Goal: Task Accomplishment & Management: Complete application form

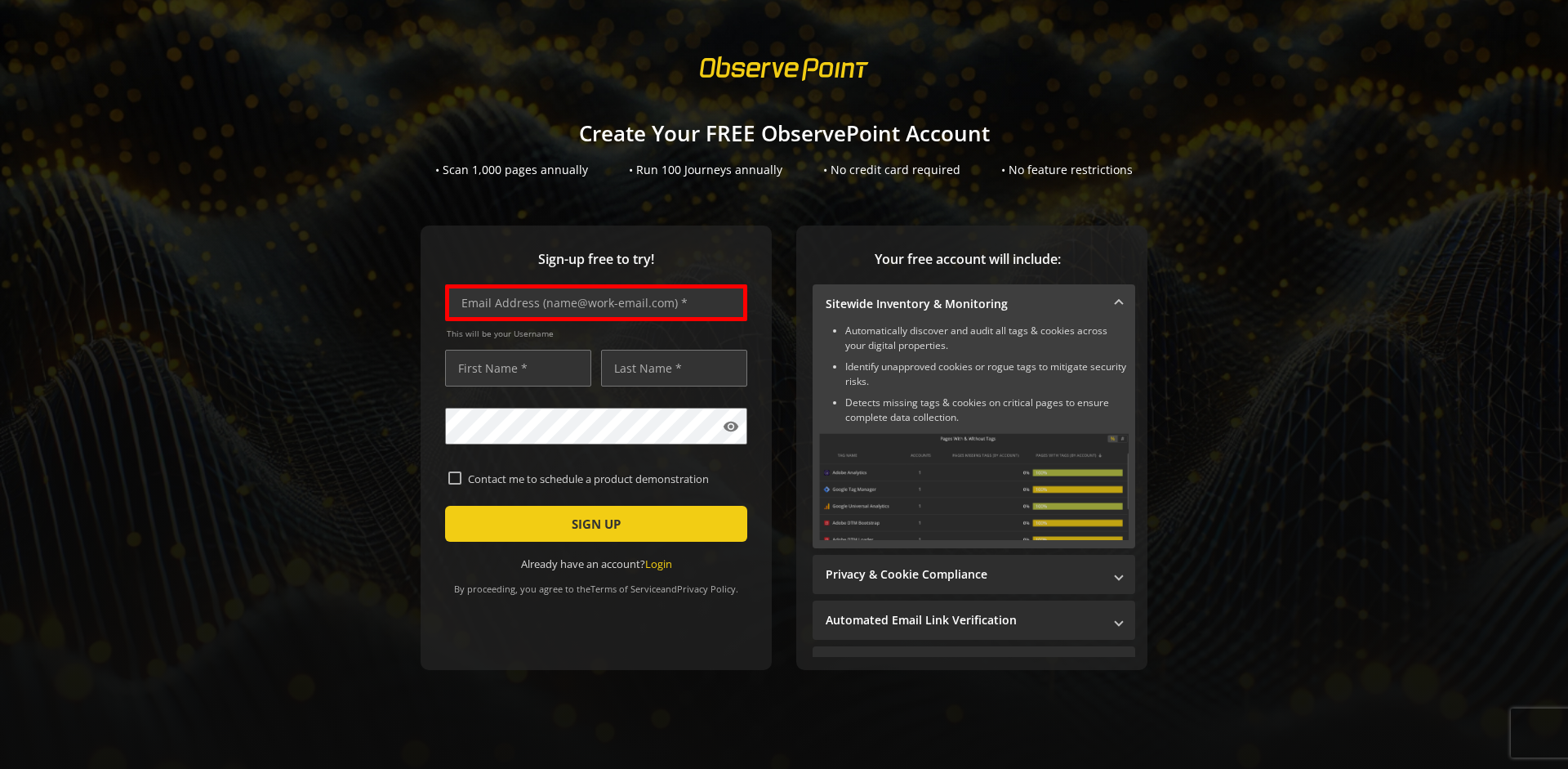
click at [592, 303] on input "text" at bounding box center [596, 303] width 302 height 37
type input "[EMAIL_ADDRESS][DOMAIN_NAME]"
click at [514, 368] on input "text" at bounding box center [518, 367] width 146 height 37
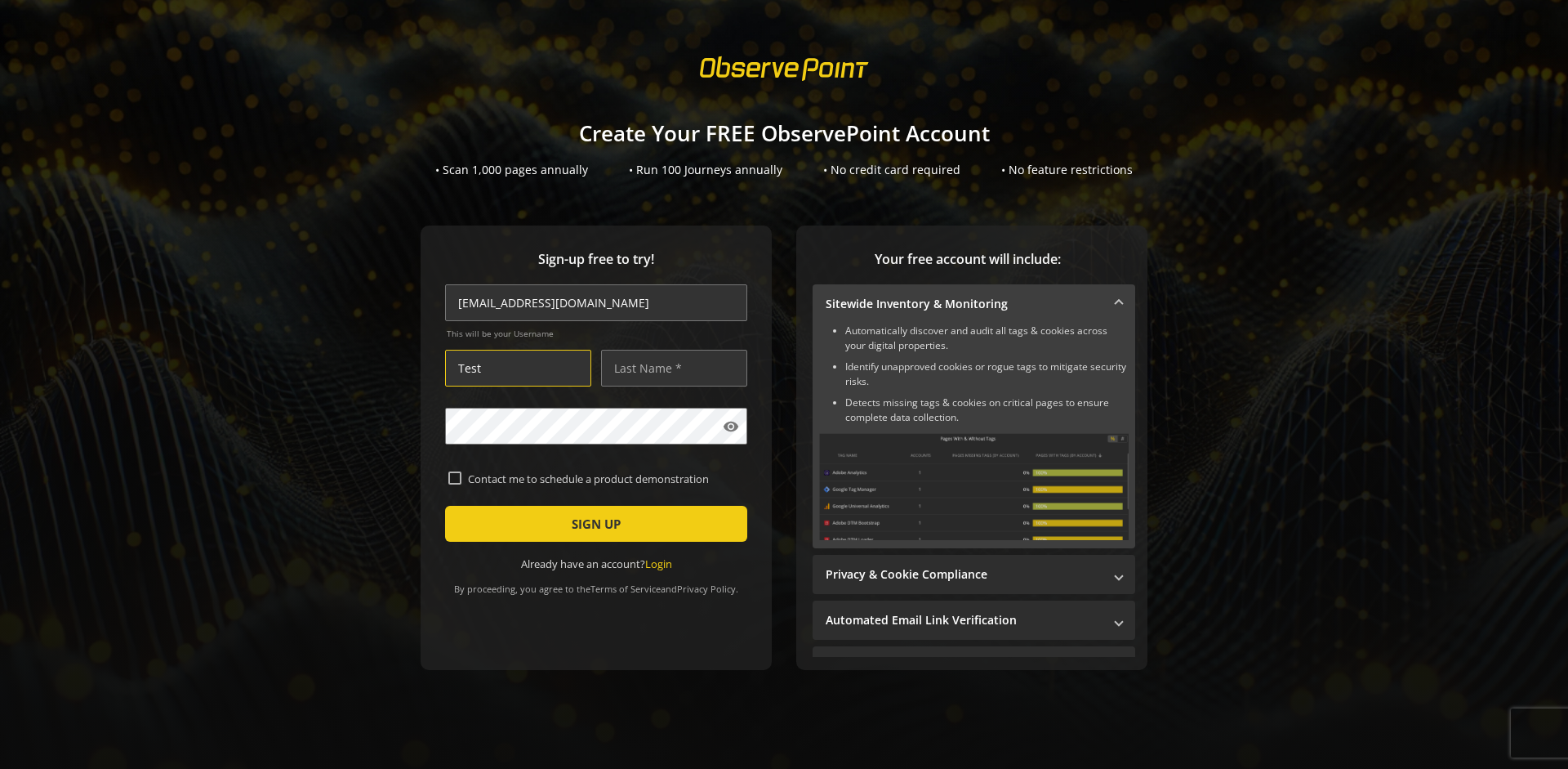
type input "Test"
click at [669, 368] on input "text" at bounding box center [673, 367] width 146 height 37
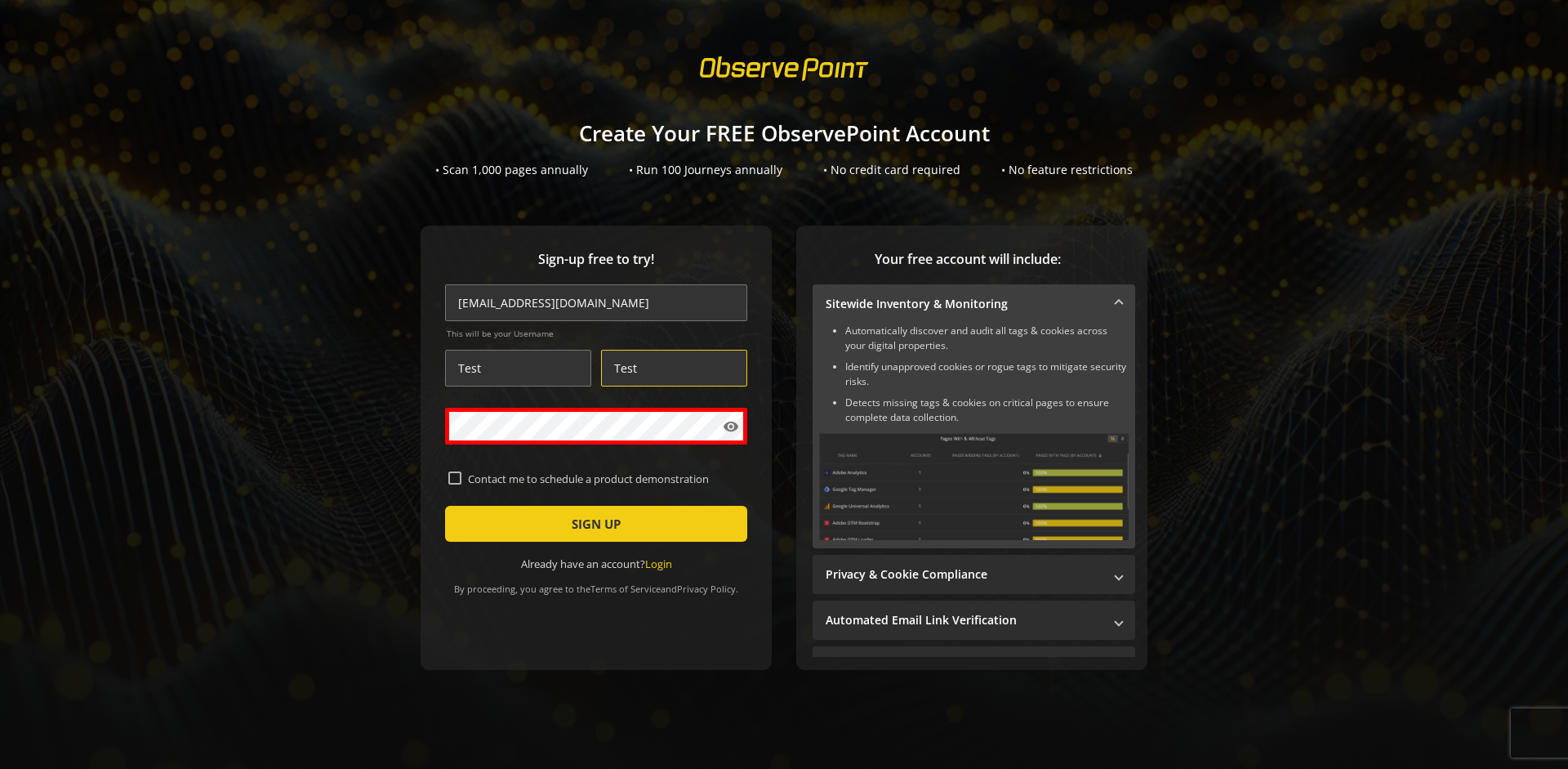
type input "Test"
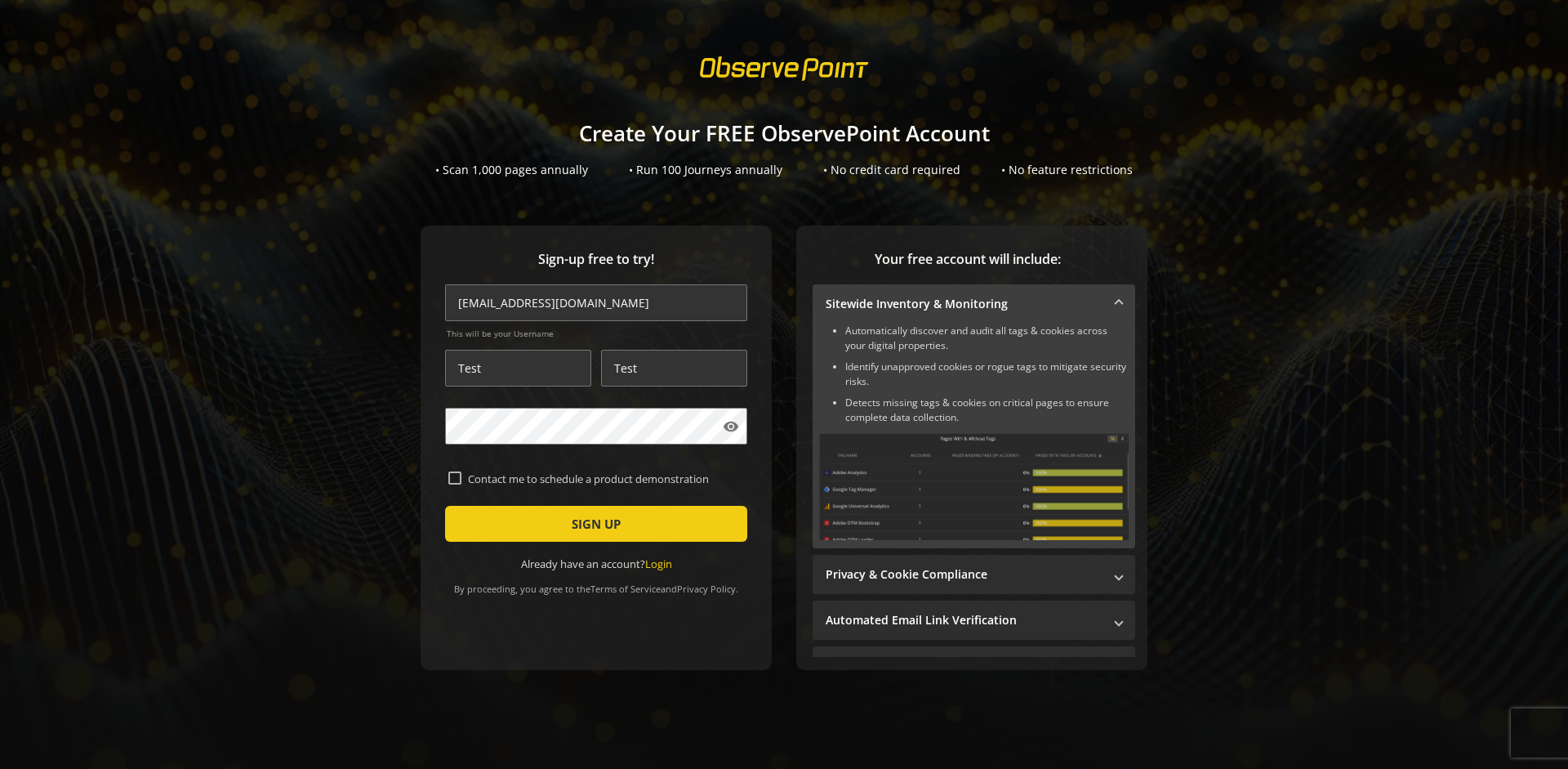
click at [592, 524] on span "SIGN UP" at bounding box center [596, 524] width 49 height 30
